Goal: Find specific page/section: Find specific page/section

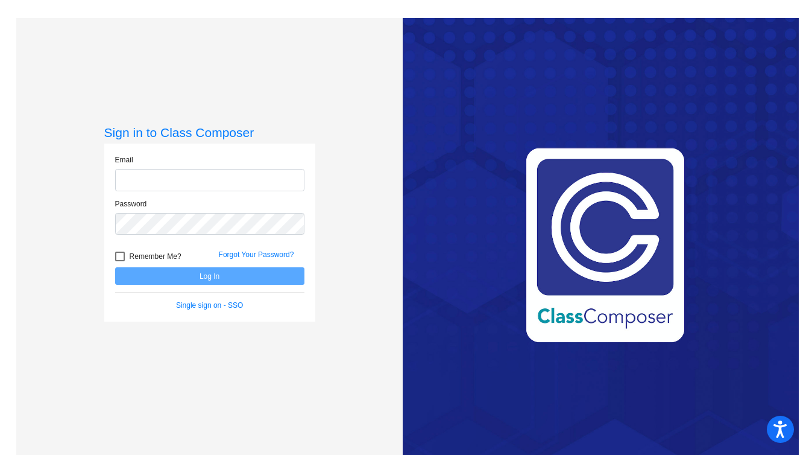
type input "[EMAIL_ADDRESS][DOMAIN_NAME]"
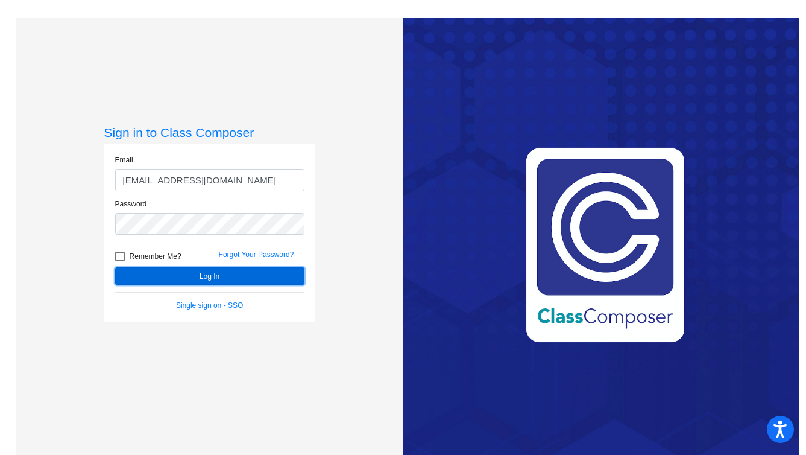
click at [234, 279] on button "Log In" at bounding box center [209, 275] width 189 height 17
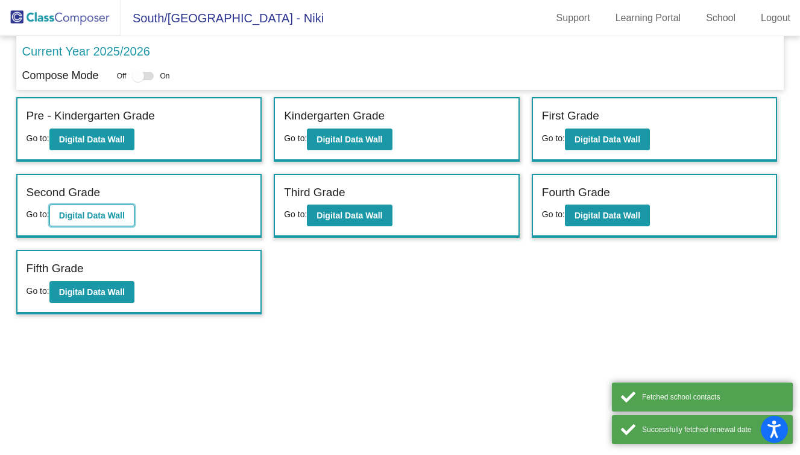
click at [119, 215] on b "Digital Data Wall" at bounding box center [92, 215] width 66 height 10
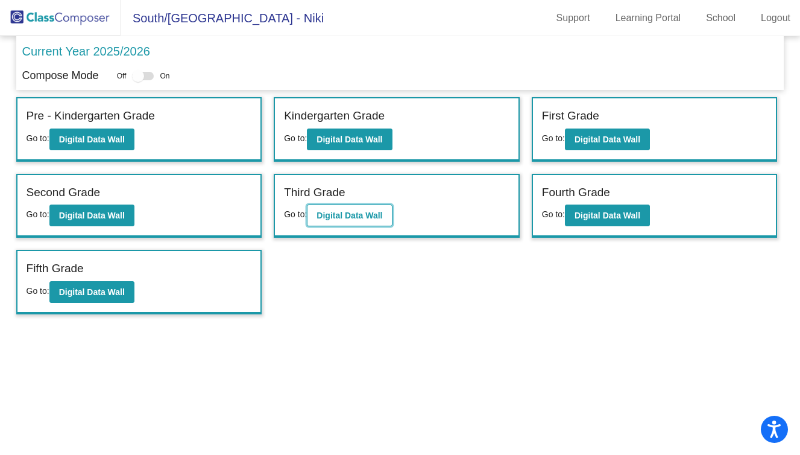
click at [325, 215] on b "Digital Data Wall" at bounding box center [350, 215] width 66 height 10
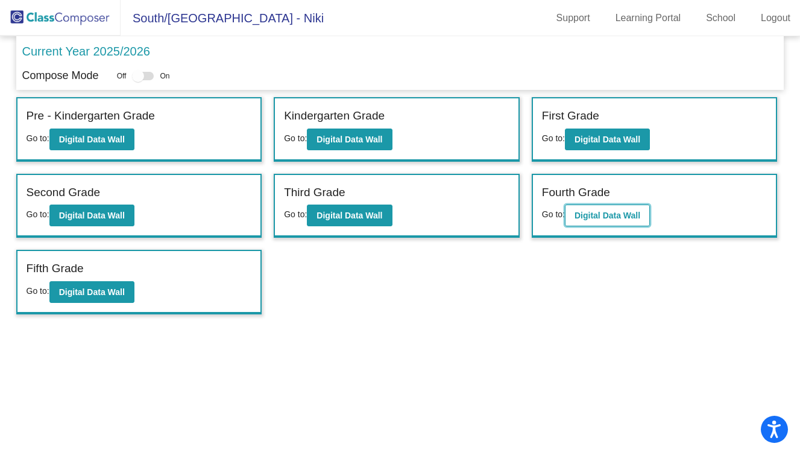
click at [600, 221] on button "Digital Data Wall" at bounding box center [607, 215] width 85 height 22
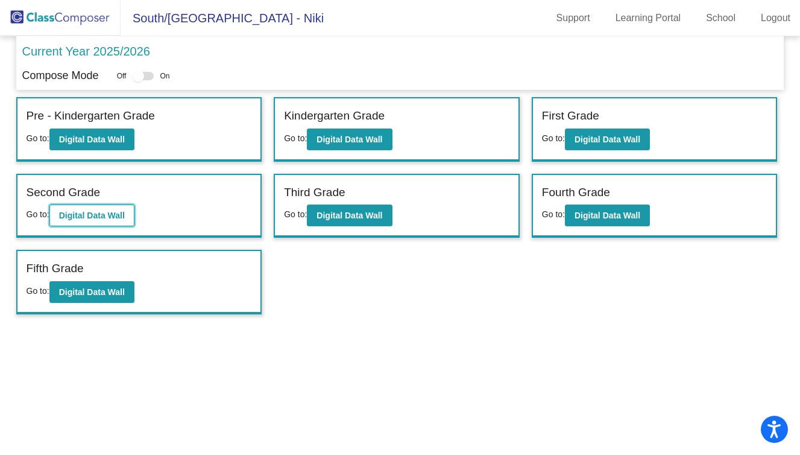
click at [113, 216] on b "Digital Data Wall" at bounding box center [92, 215] width 66 height 10
